Goal: Navigation & Orientation: Understand site structure

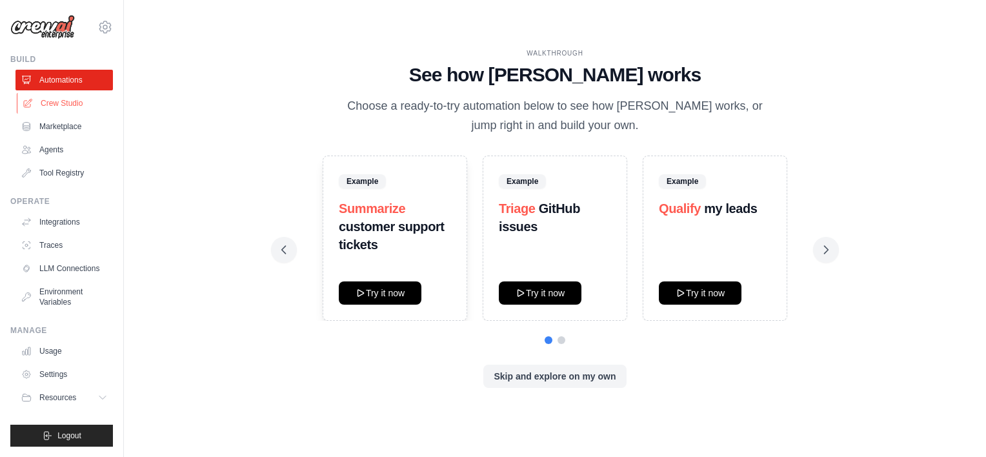
click at [41, 103] on link "Crew Studio" at bounding box center [65, 103] width 97 height 21
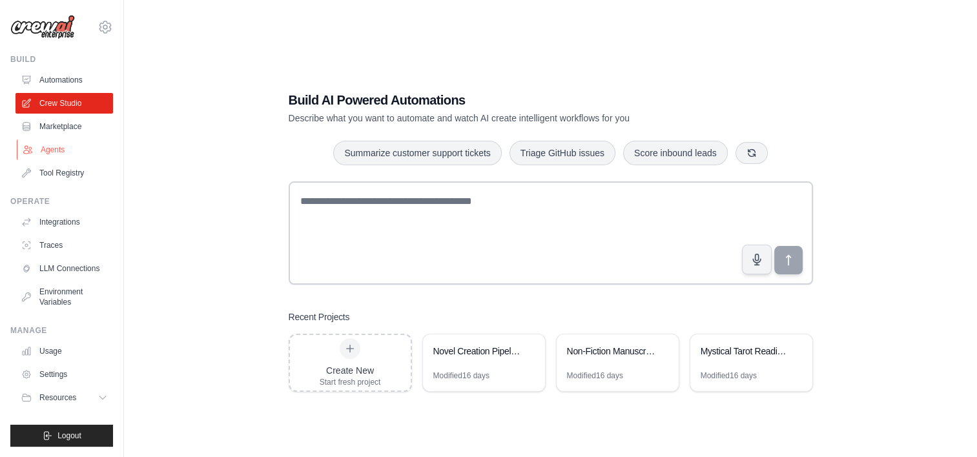
click at [42, 153] on link "Agents" at bounding box center [65, 149] width 97 height 21
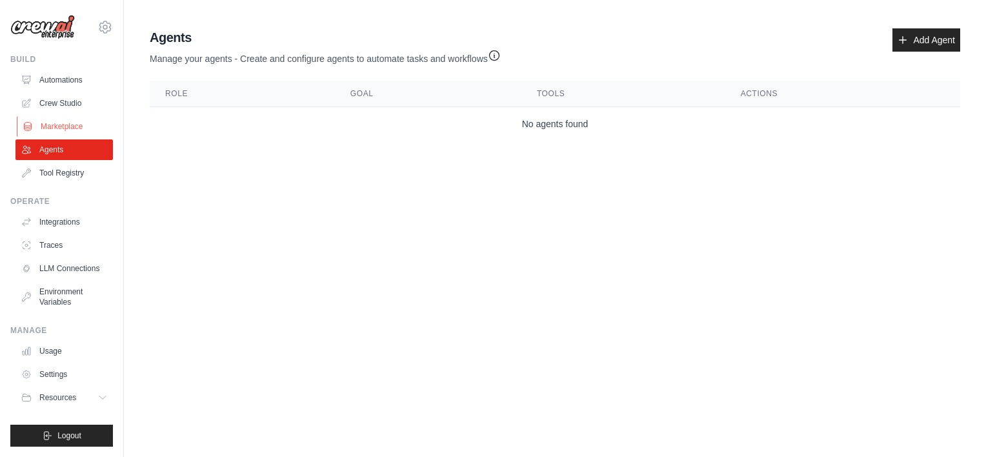
click at [46, 127] on link "Marketplace" at bounding box center [65, 126] width 97 height 21
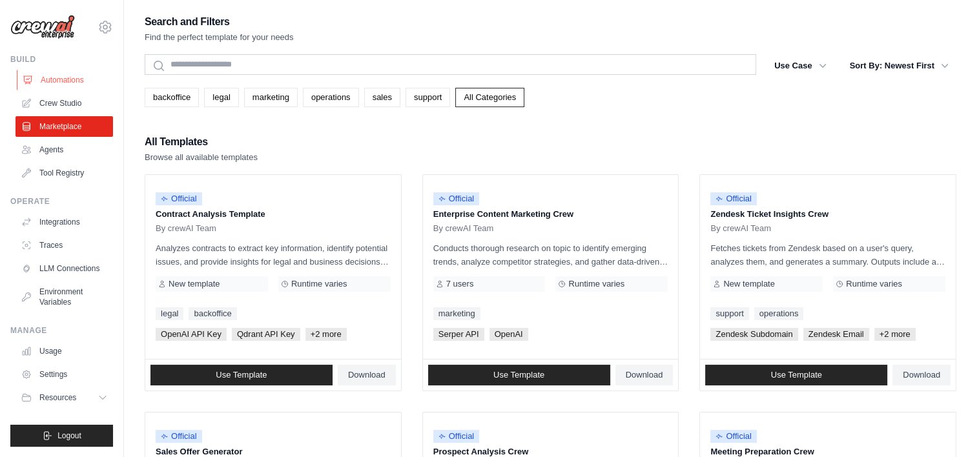
click at [62, 80] on link "Automations" at bounding box center [65, 80] width 97 height 21
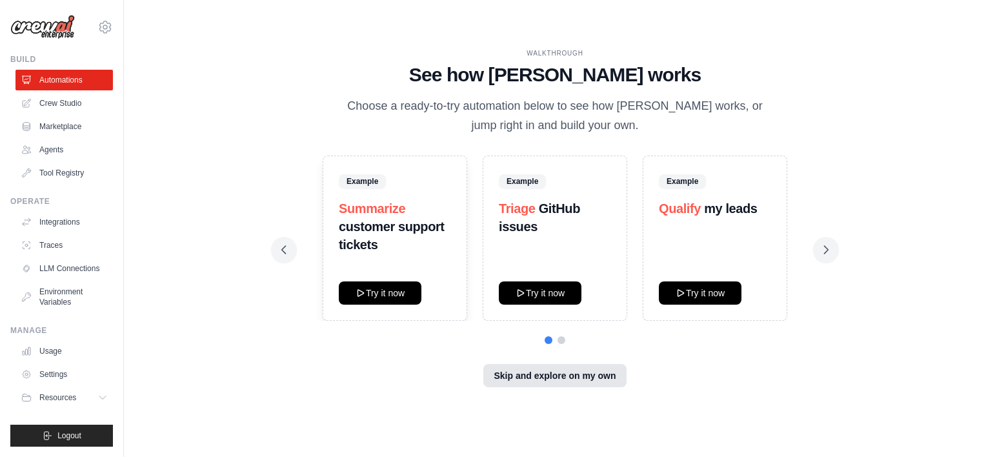
click at [504, 382] on button "Skip and explore on my own" at bounding box center [555, 375] width 143 height 23
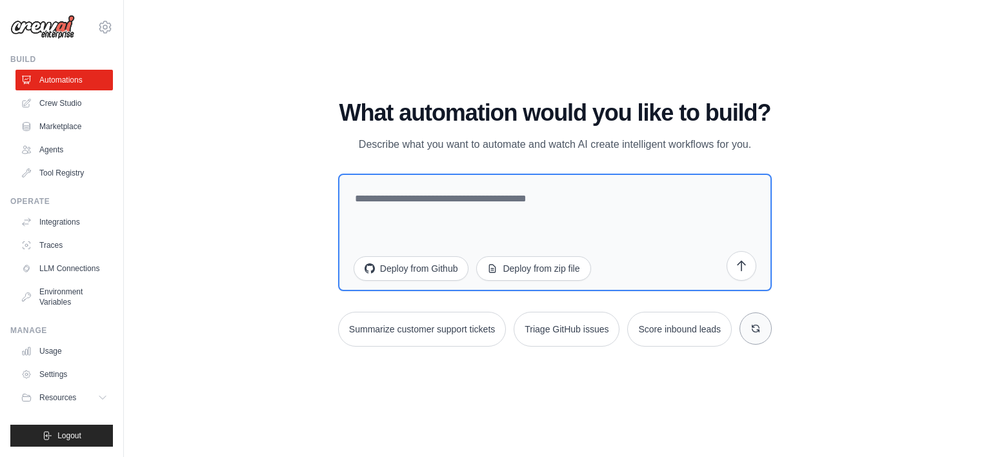
click at [759, 328] on icon at bounding box center [756, 328] width 10 height 10
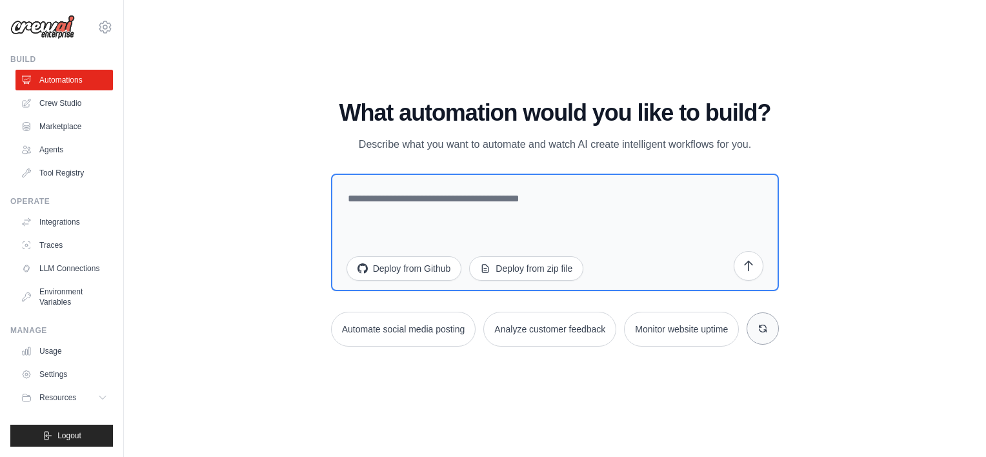
click at [768, 326] on icon at bounding box center [763, 328] width 10 height 10
click at [56, 97] on link "Crew Studio" at bounding box center [65, 103] width 97 height 21
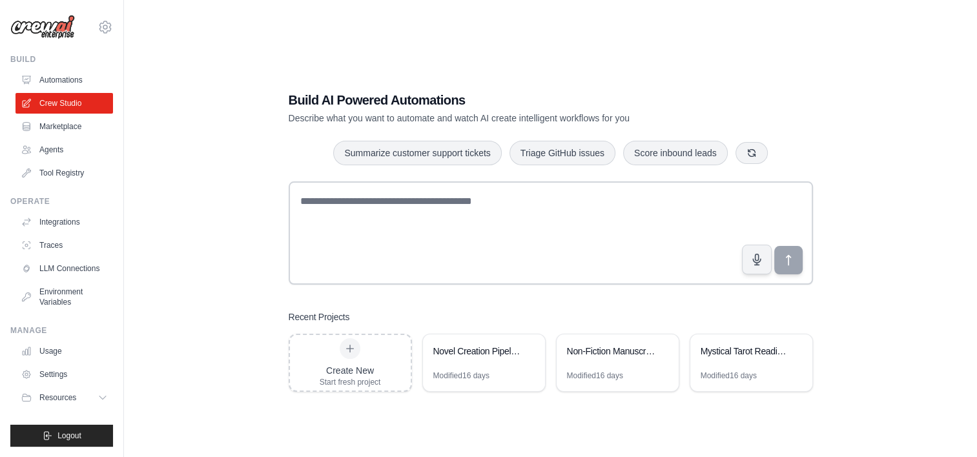
drag, startPoint x: 968, startPoint y: 106, endPoint x: 935, endPoint y: 104, distance: 33.6
click at [968, 106] on div "Build AI Powered Automations Describe what you want to automate and watch AI cr…" at bounding box center [550, 241] width 853 height 457
click at [78, 443] on button "Logout" at bounding box center [61, 436] width 103 height 22
